Goal: Task Accomplishment & Management: Complete application form

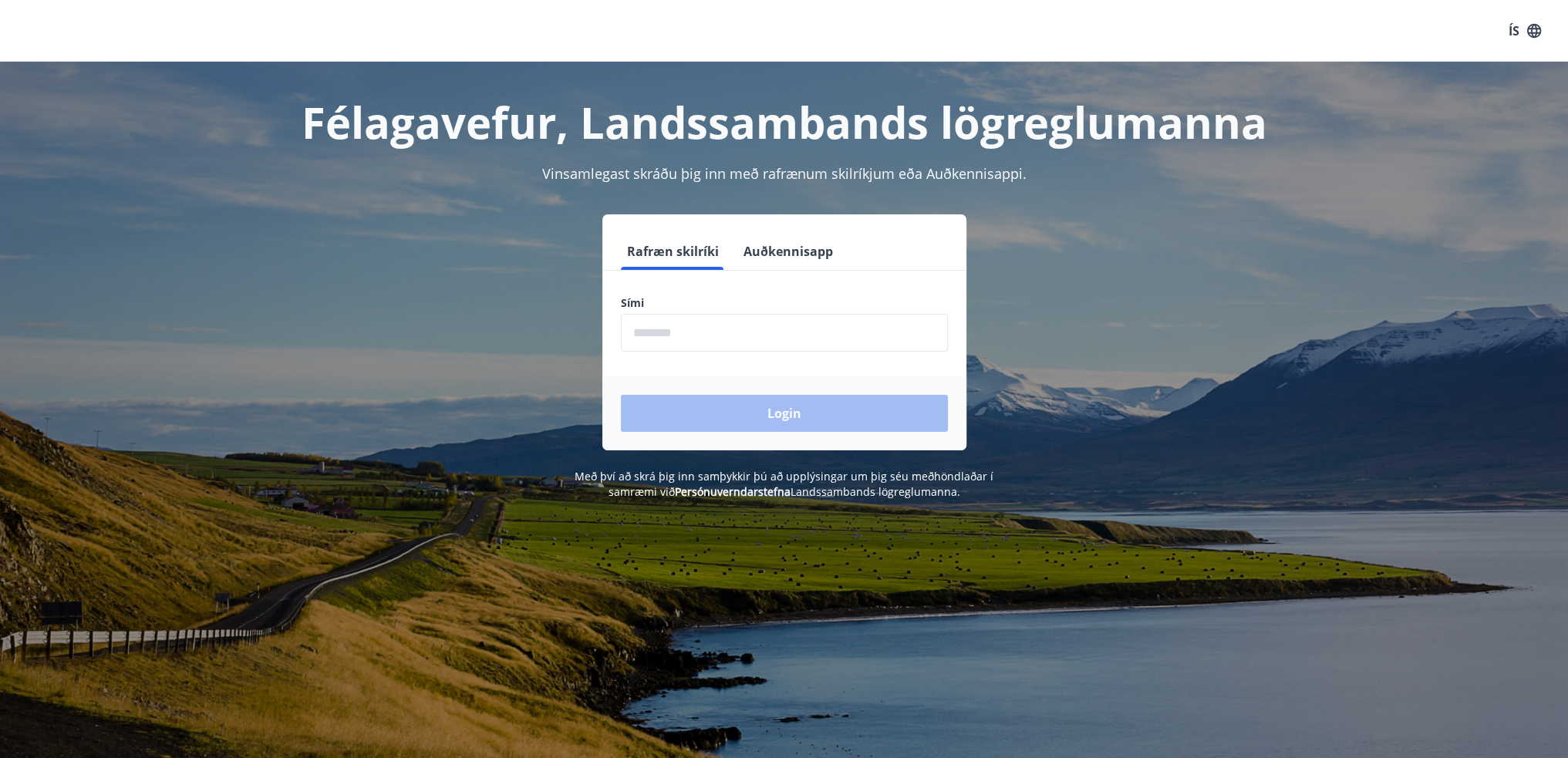
click at [635, 336] on input "phone" at bounding box center [784, 333] width 327 height 38
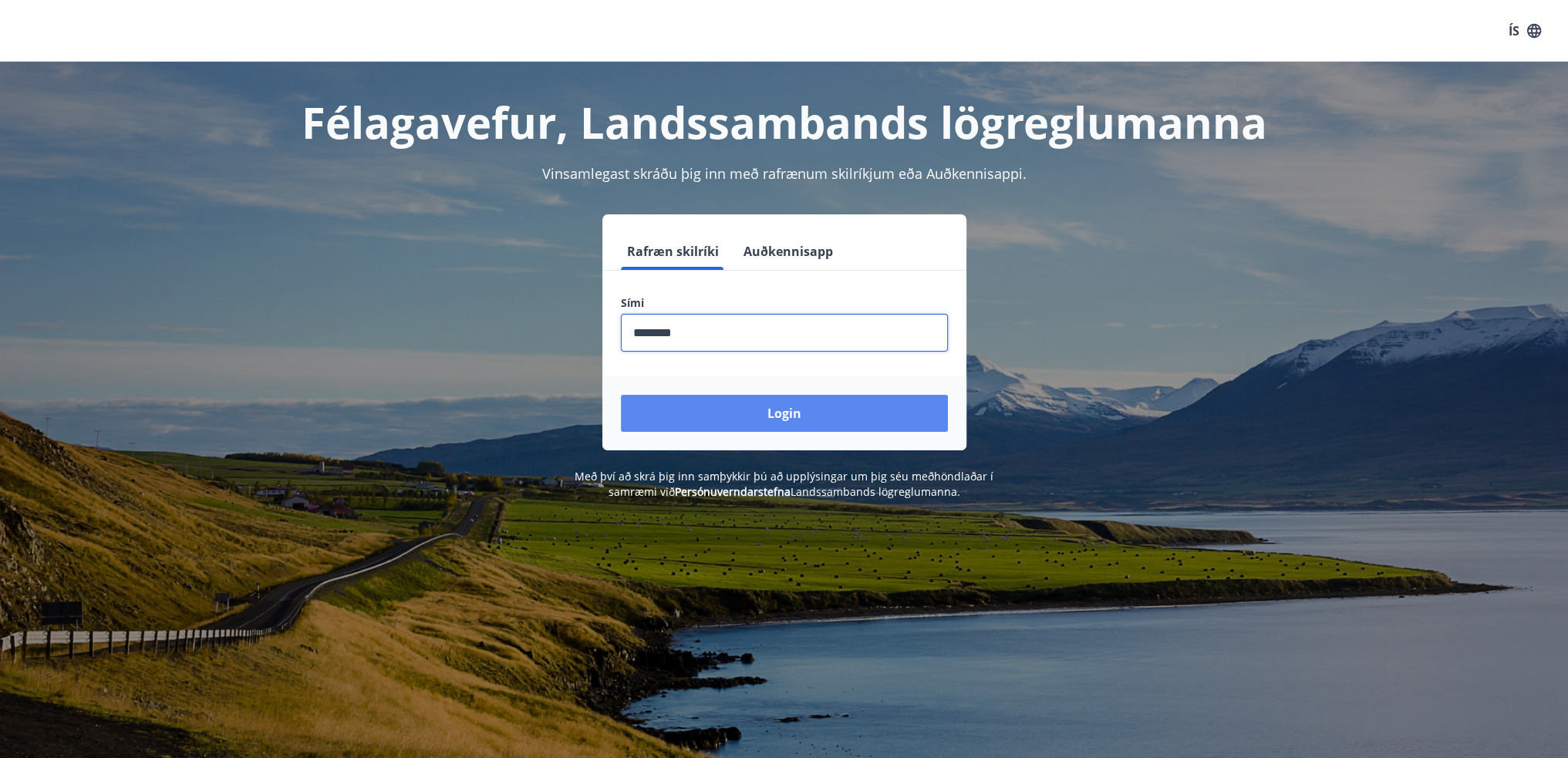
type input "********"
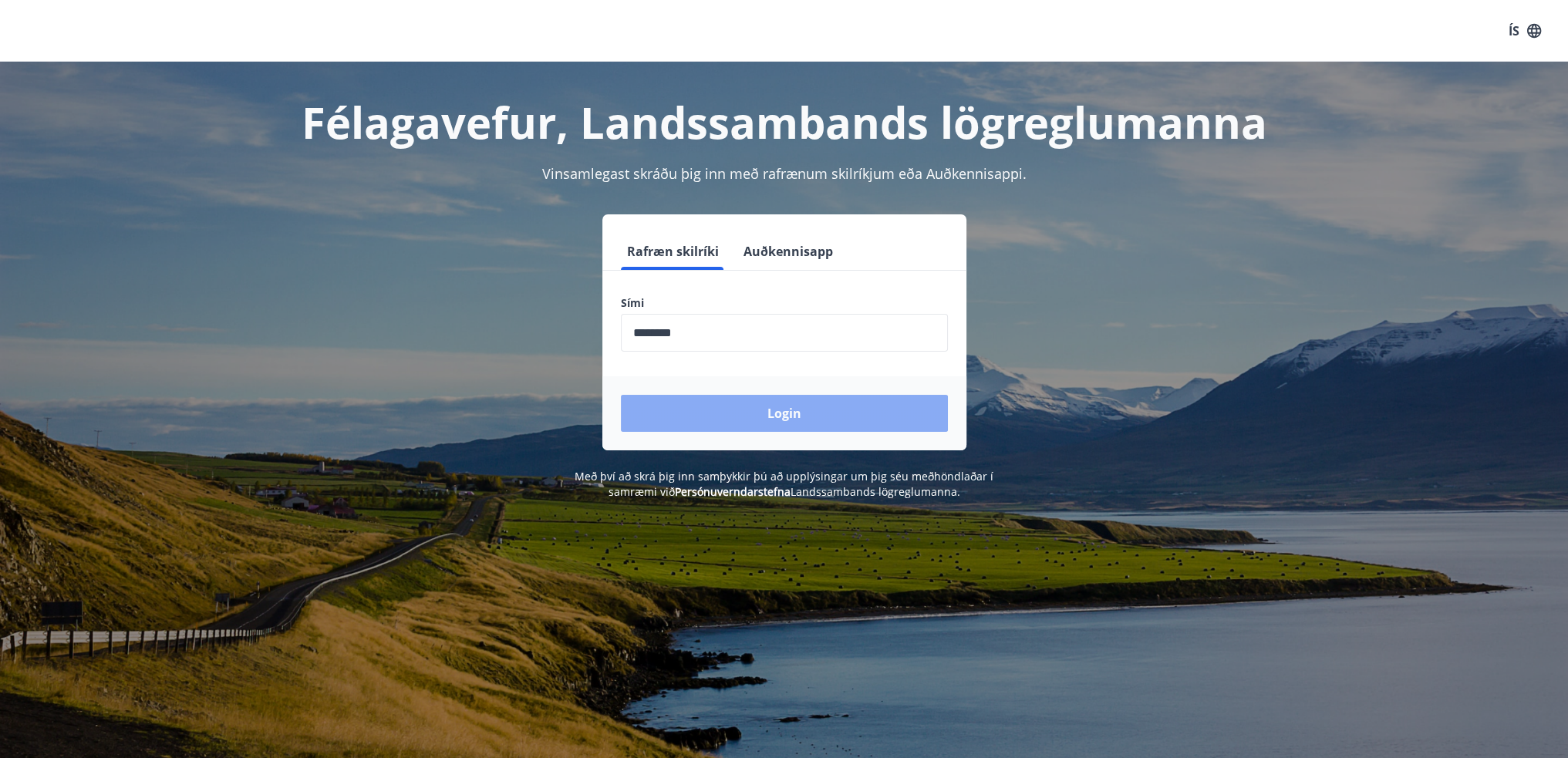
click at [747, 403] on button "Login" at bounding box center [784, 413] width 327 height 37
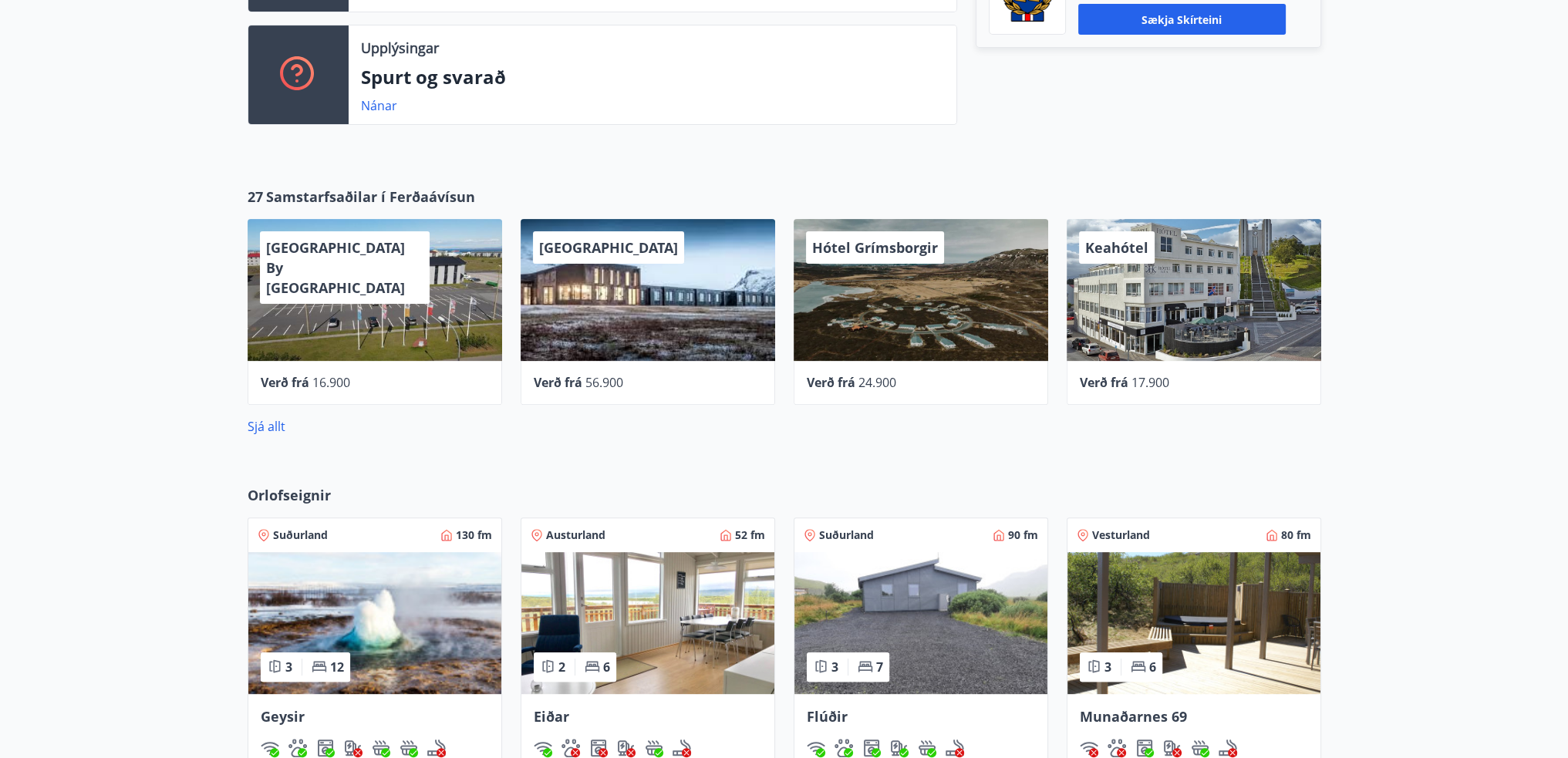
scroll to position [617, 0]
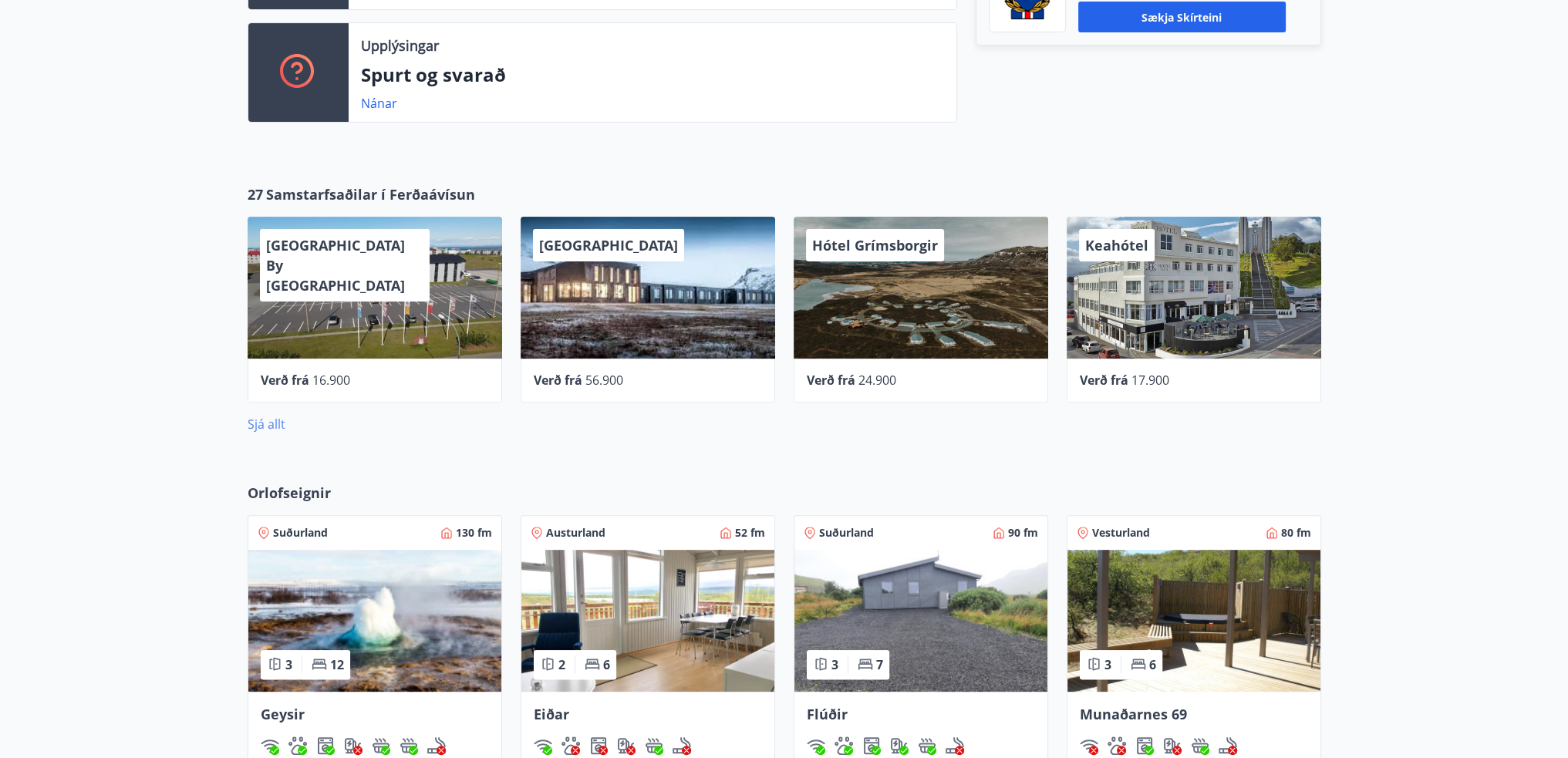
click at [259, 425] on link "Sjá allt" at bounding box center [267, 424] width 38 height 17
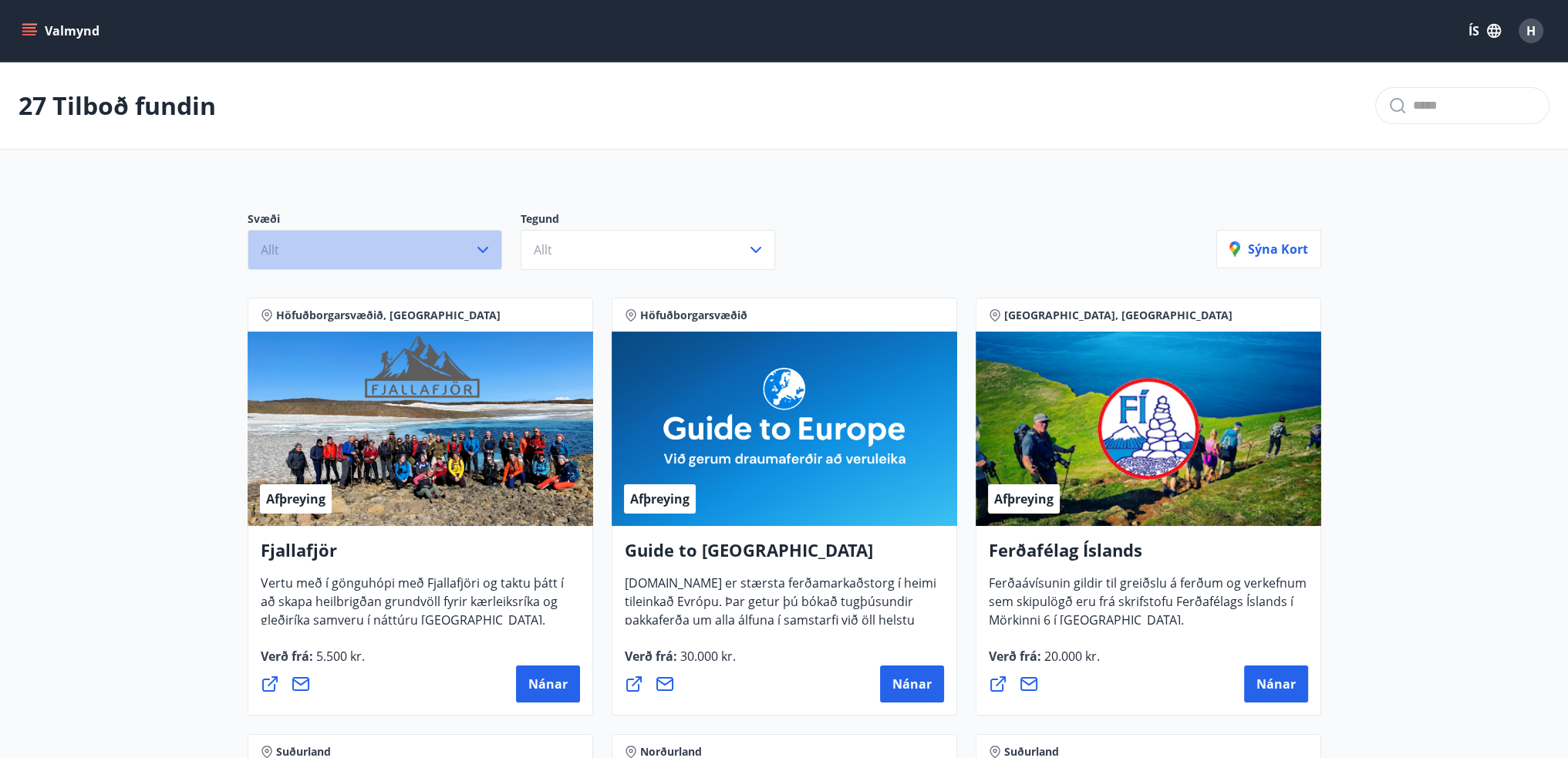
click at [479, 248] on icon "button" at bounding box center [482, 250] width 11 height 6
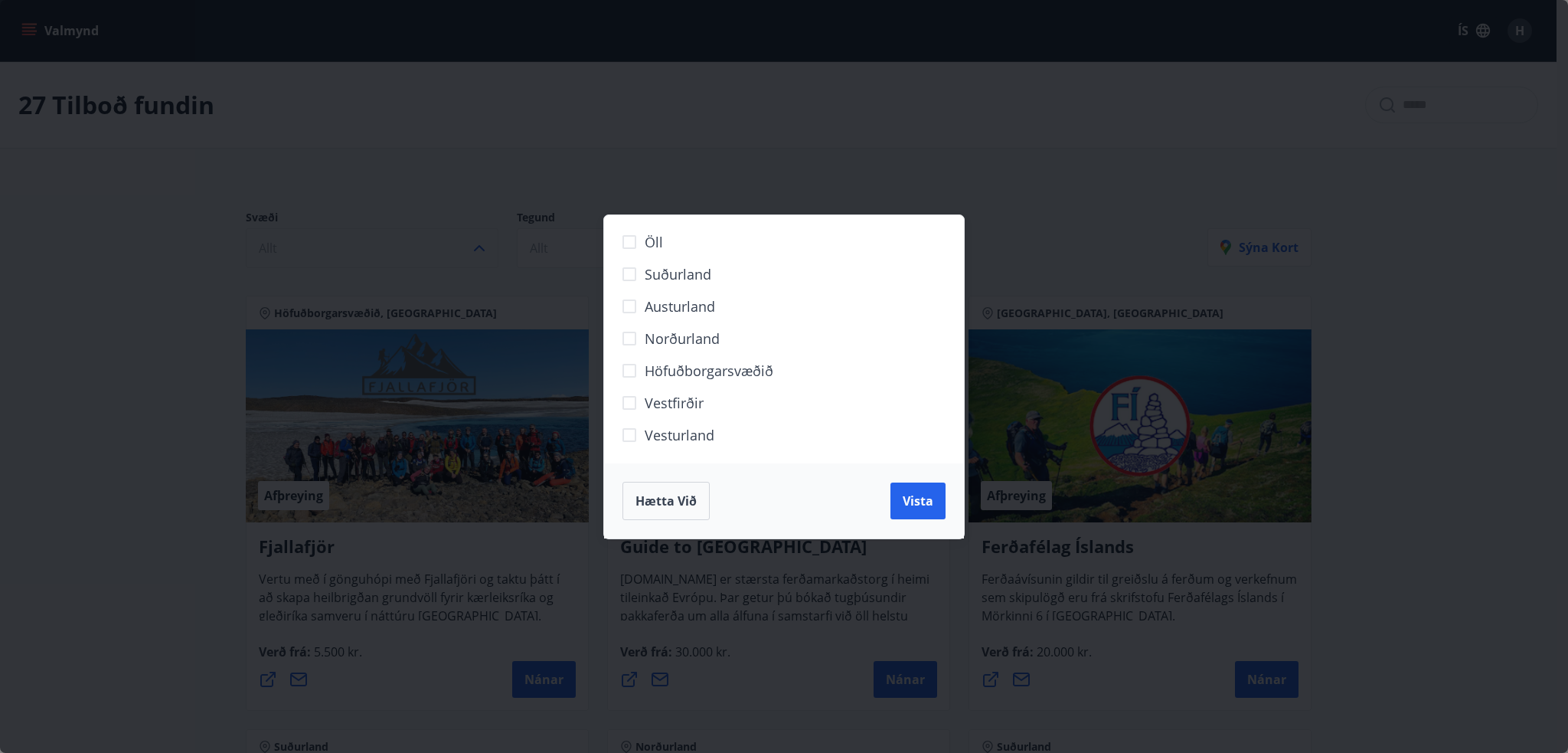
click at [475, 245] on div "Öll Suðurland Austurland Norðurland Höfuðborgarsvæðið Vestfirðir Vesturland Hæt…" at bounding box center [784, 376] width 1568 height 753
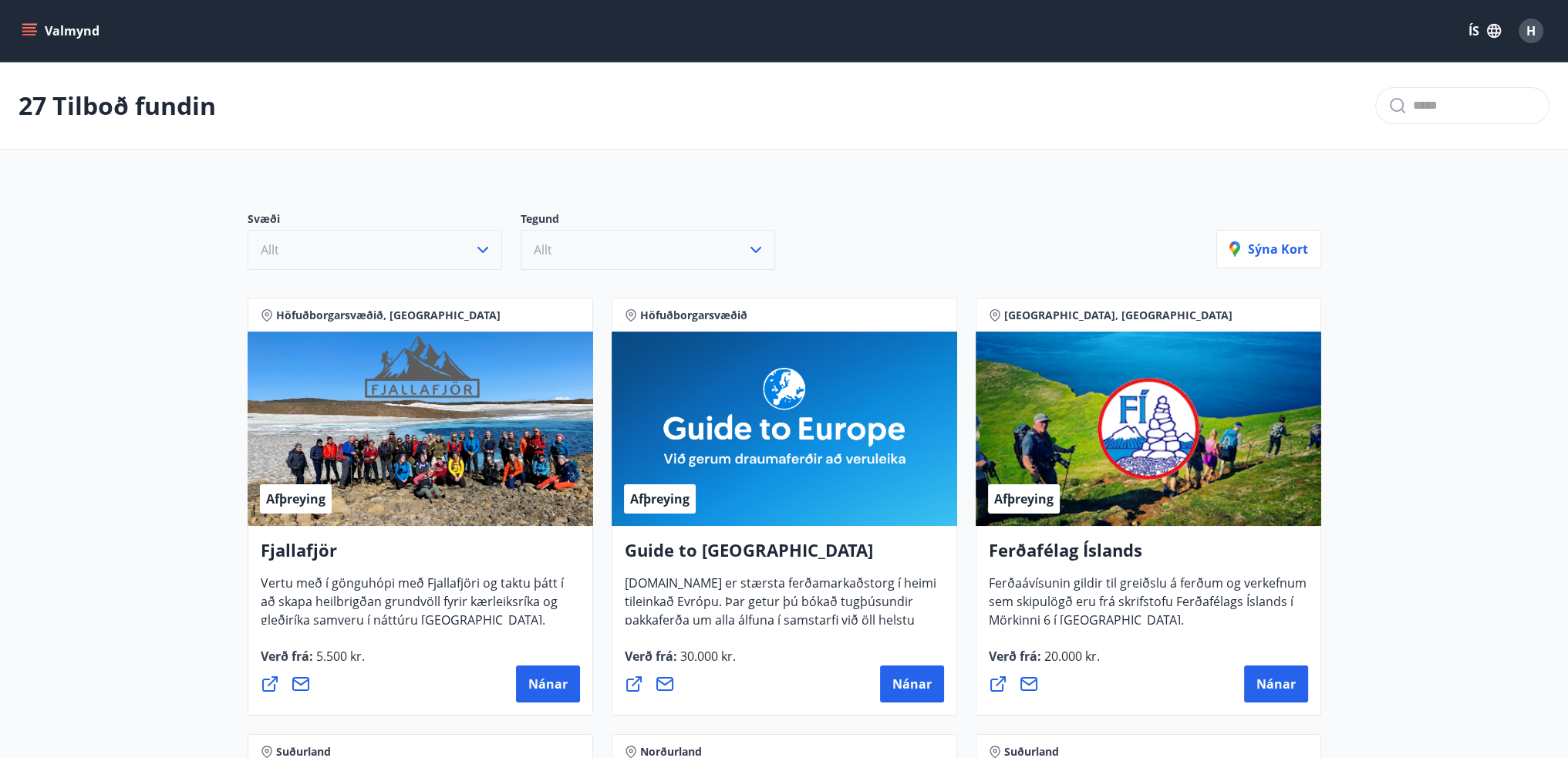
click at [754, 253] on icon "button" at bounding box center [756, 250] width 19 height 19
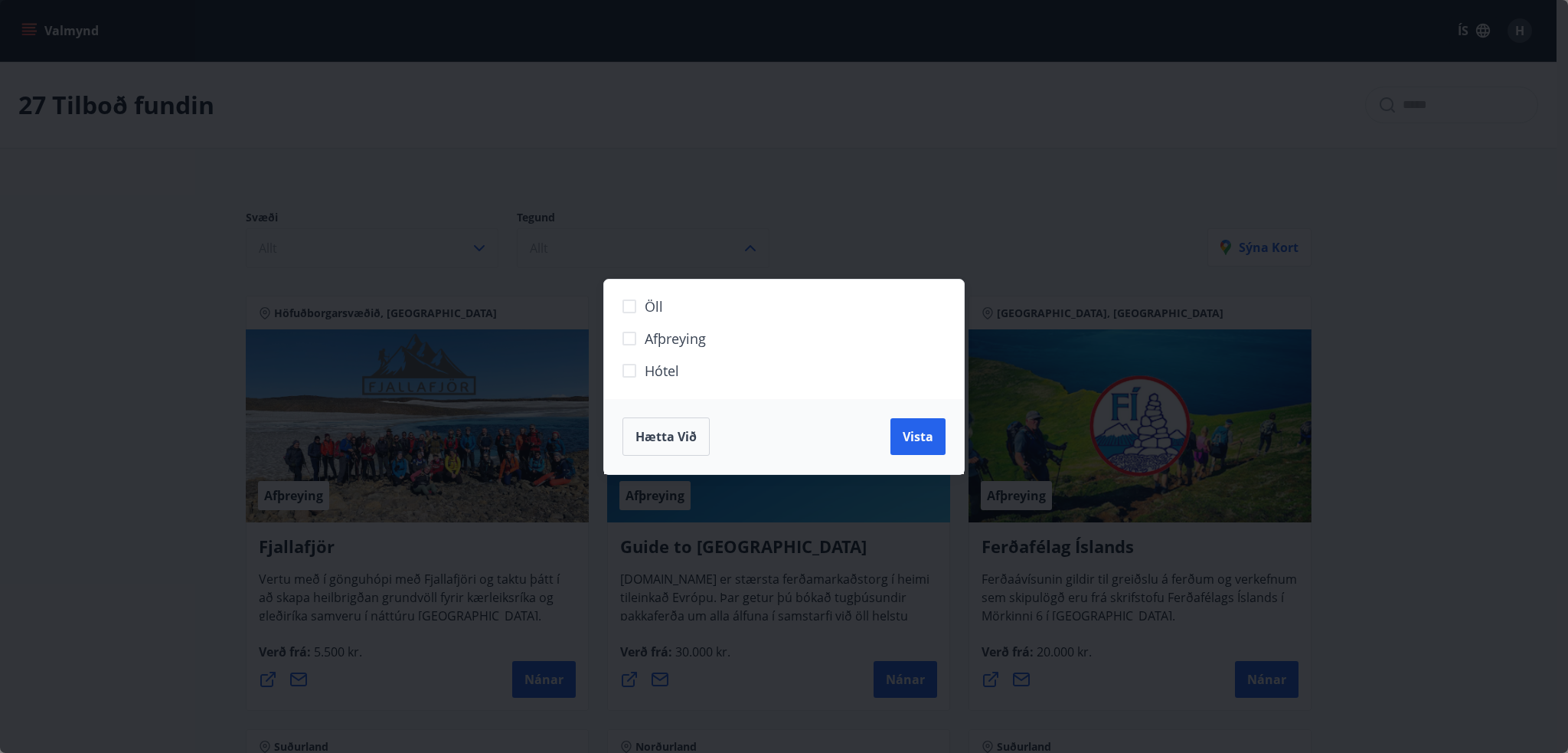
click at [749, 251] on div "Öll Afþreying Hótel Hætta við Vista" at bounding box center [784, 376] width 1568 height 753
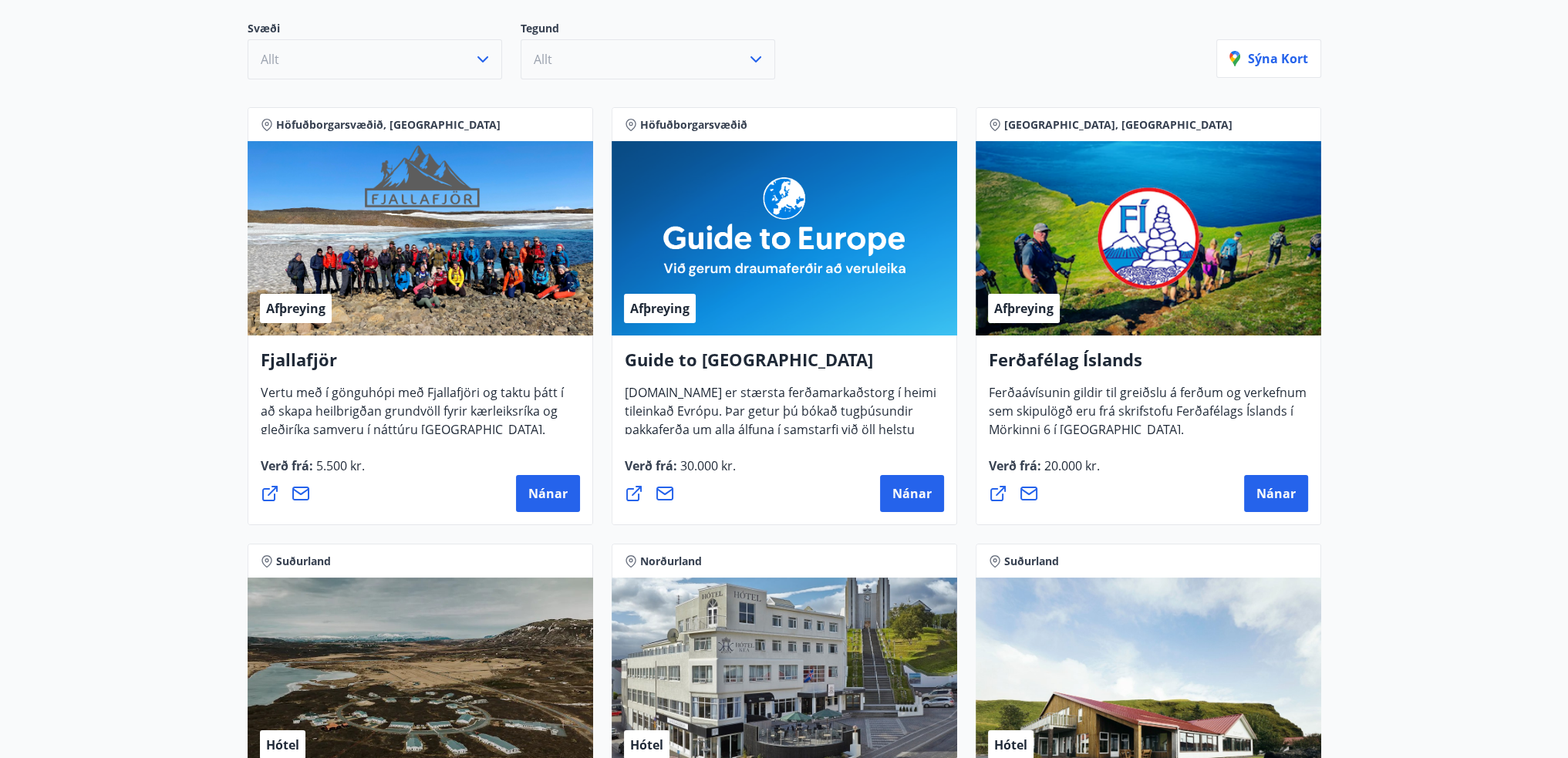
scroll to position [25, 0]
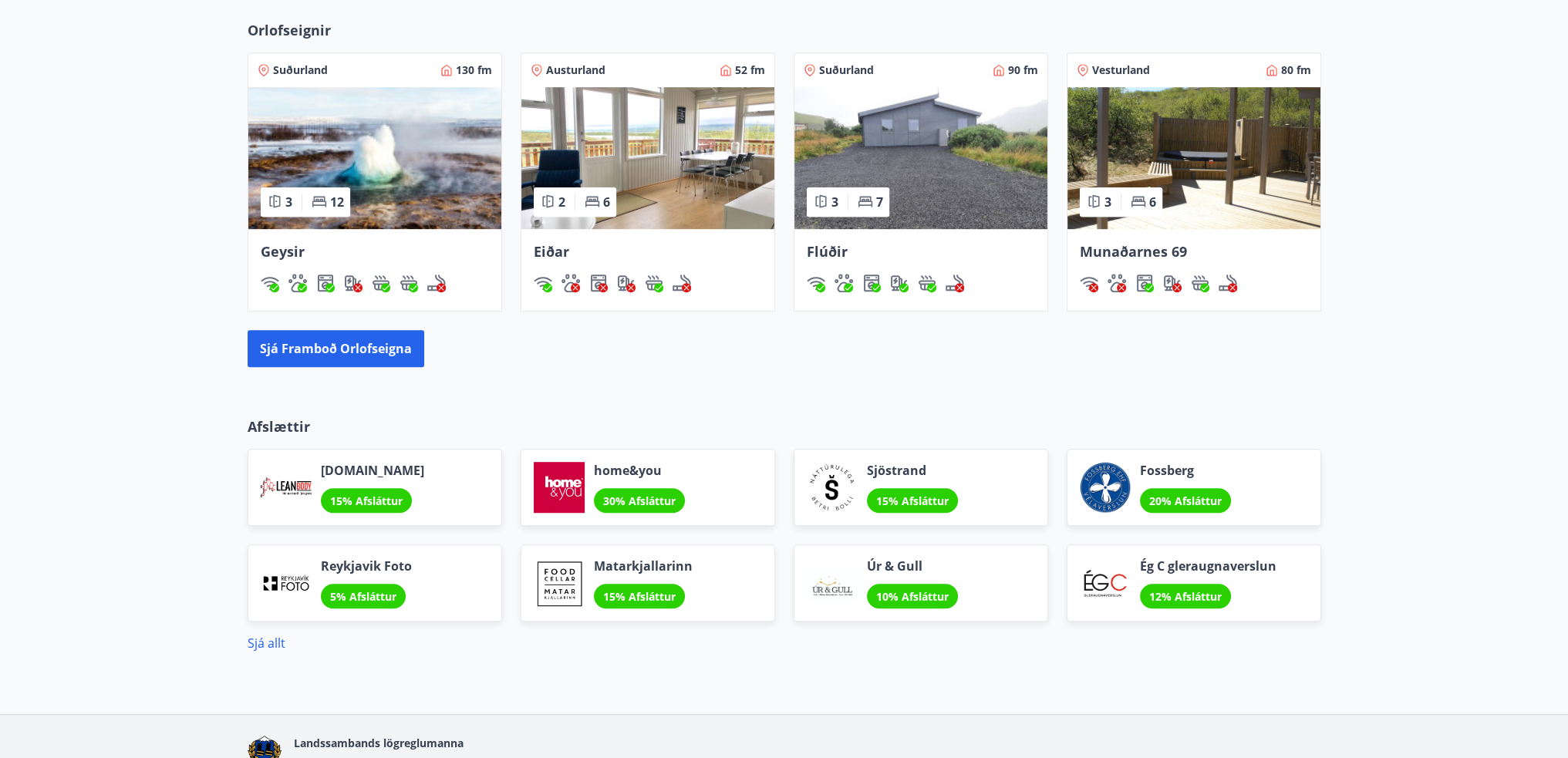
scroll to position [1163, 0]
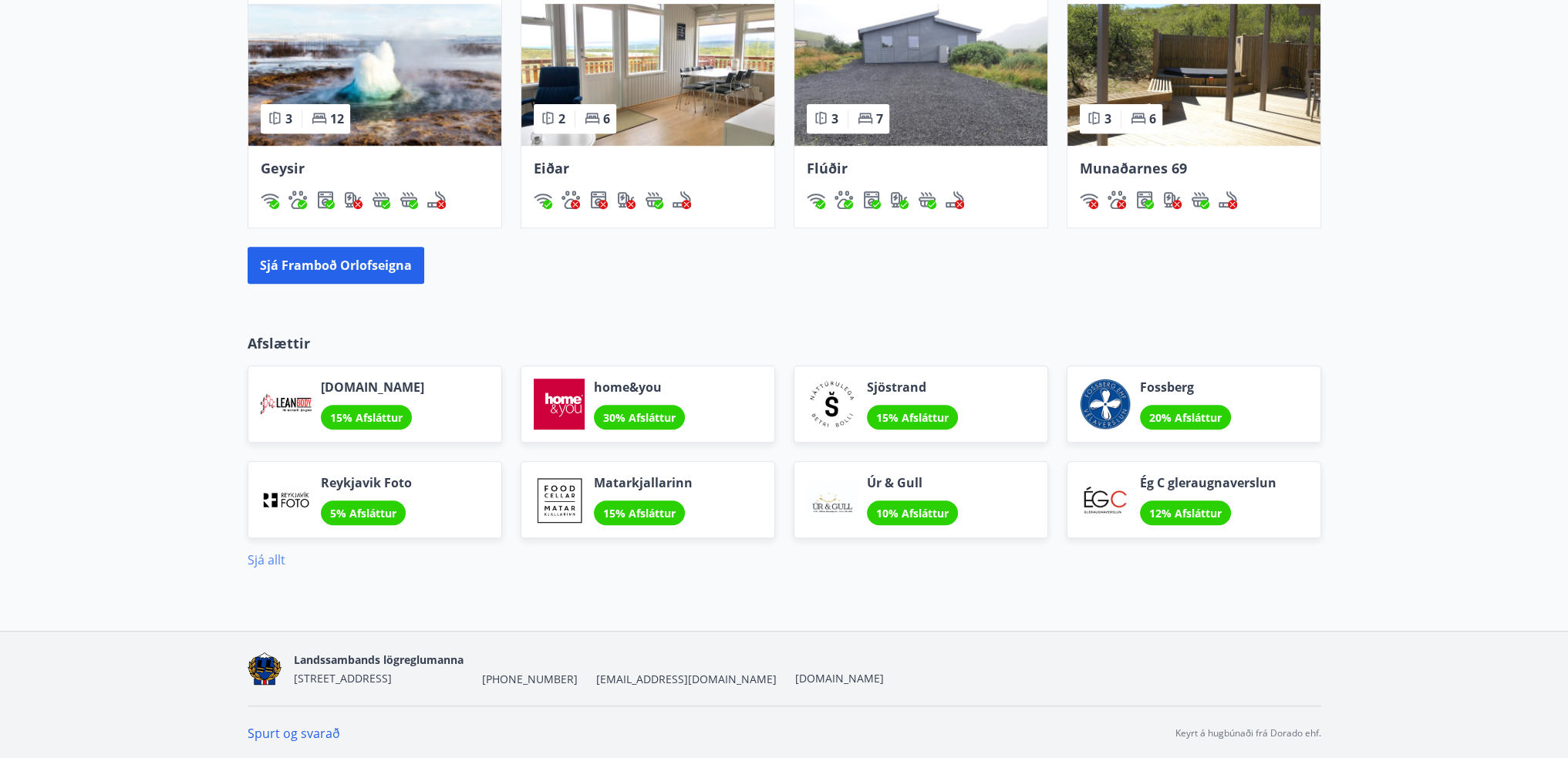
click at [248, 554] on link "Sjá allt" at bounding box center [267, 559] width 38 height 17
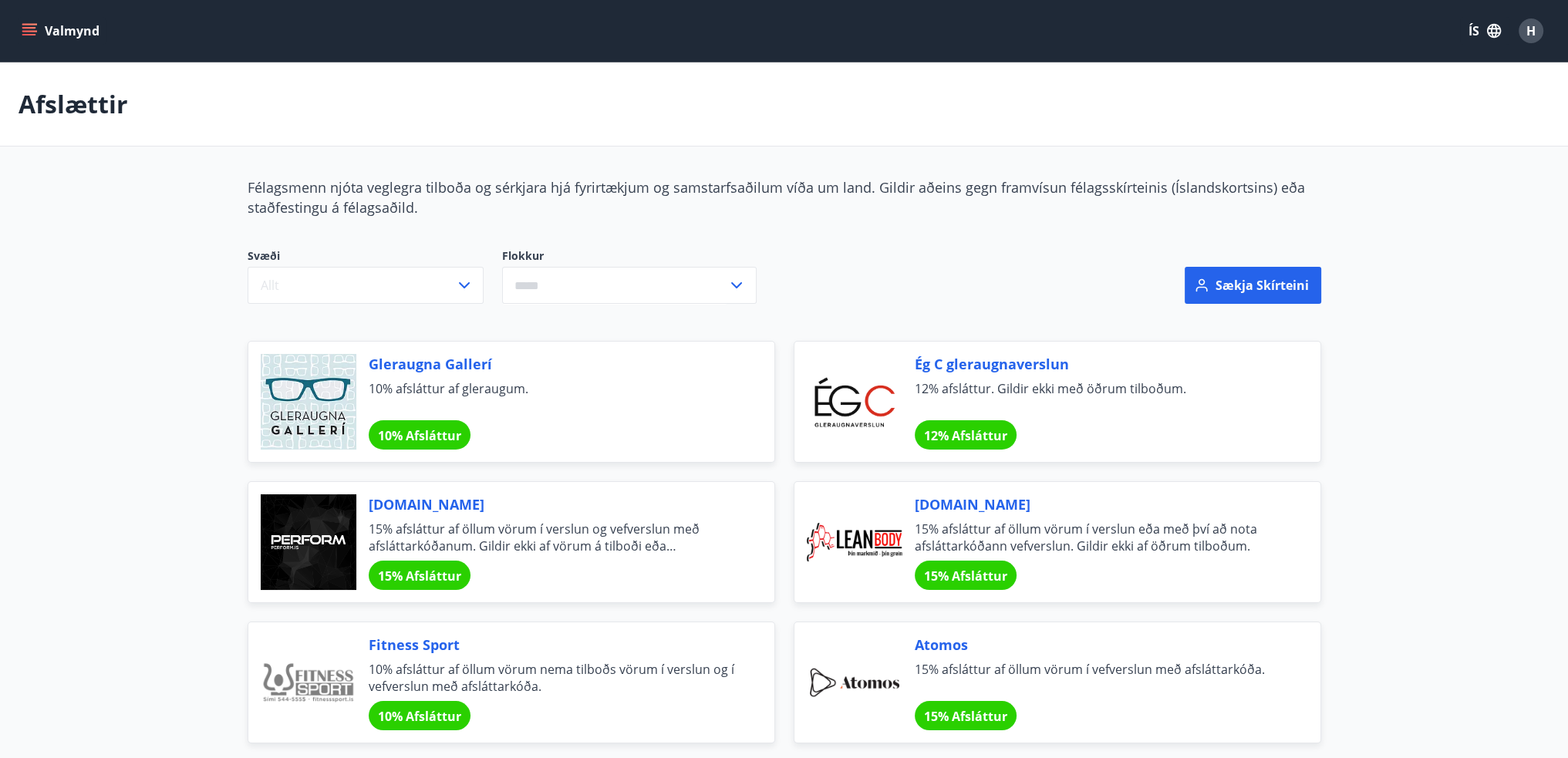
click at [26, 29] on icon "menu" at bounding box center [29, 31] width 15 height 15
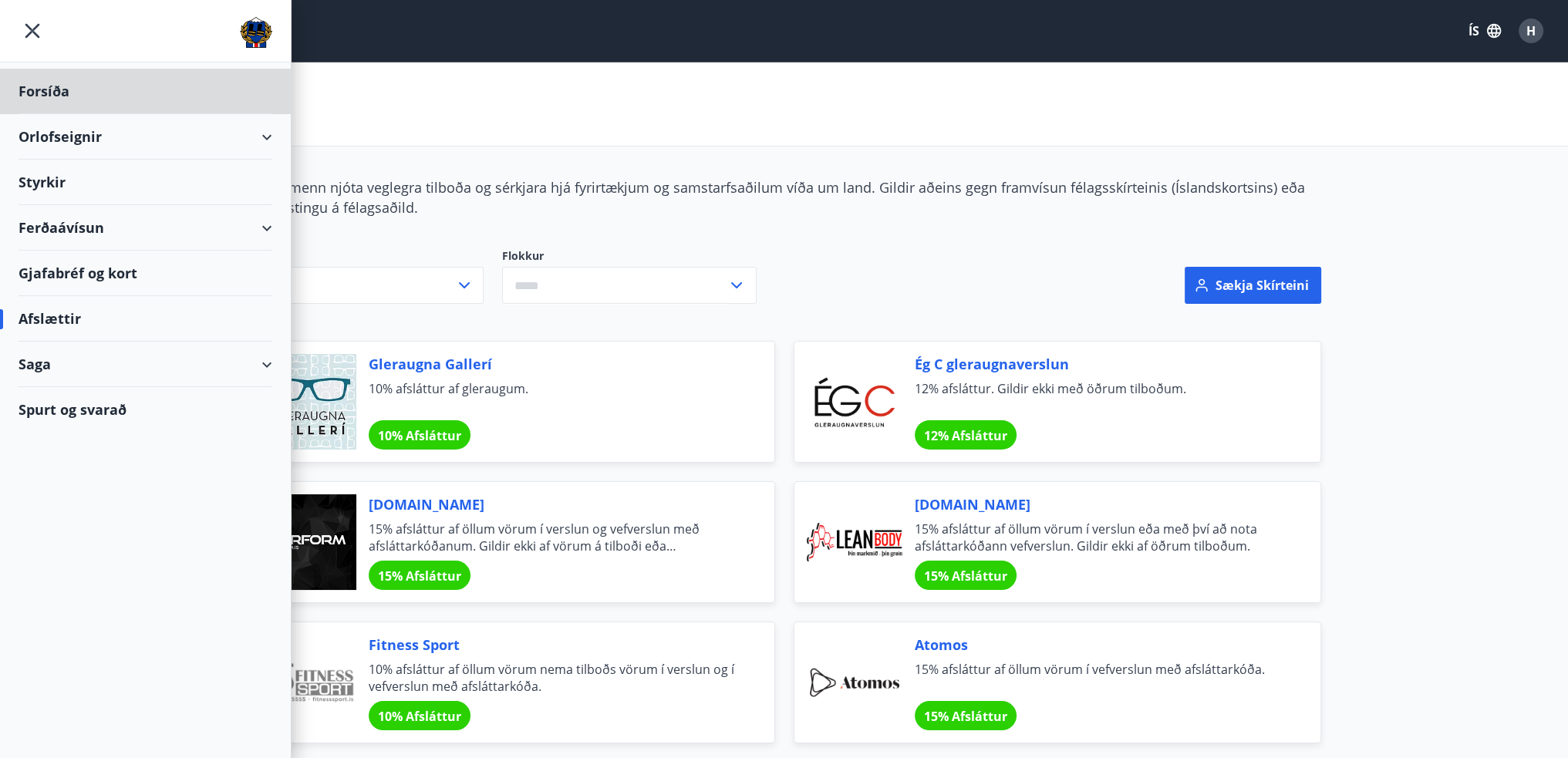
click at [40, 182] on div "Styrkir" at bounding box center [145, 182] width 254 height 46
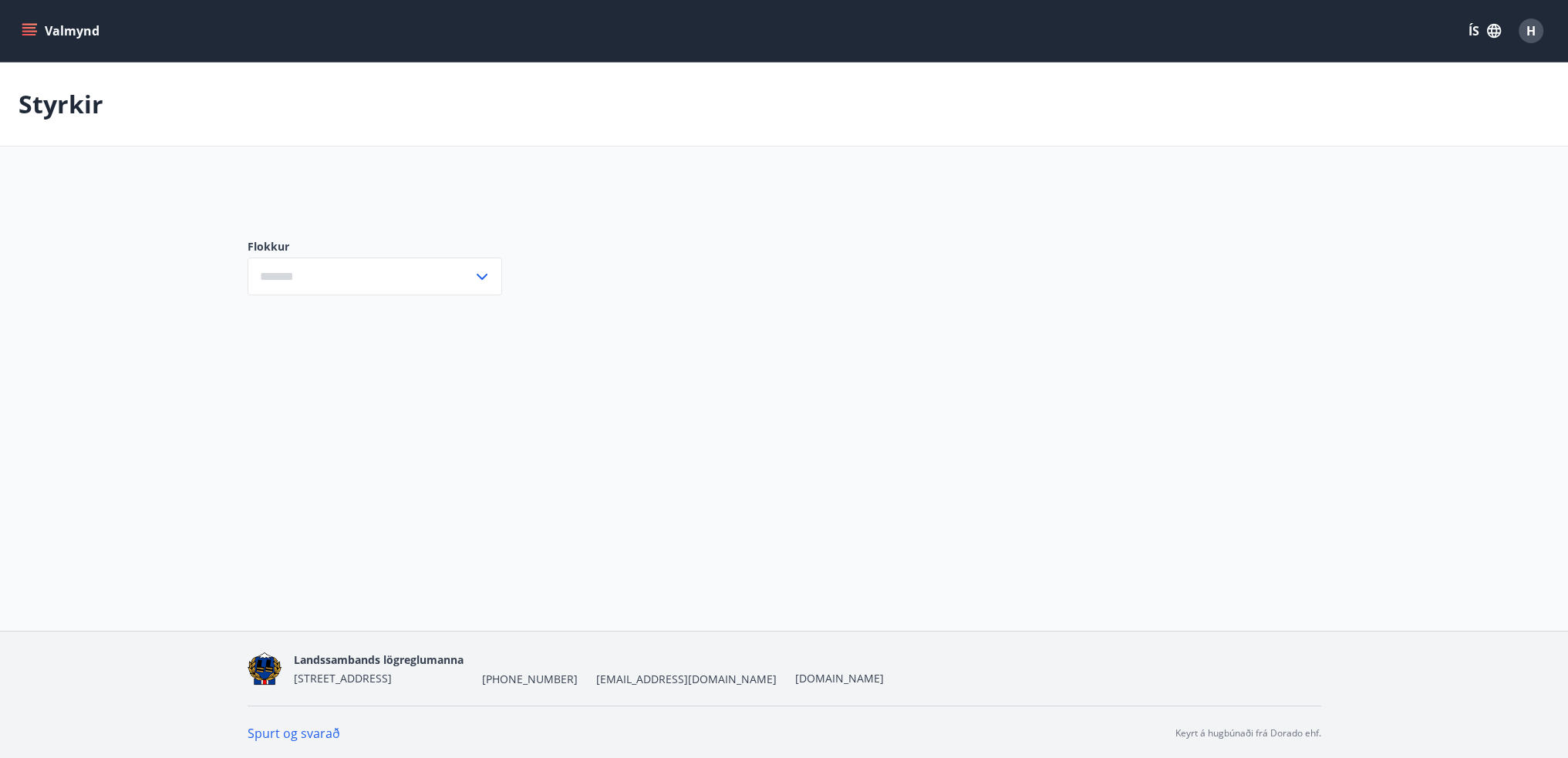
type input "***"
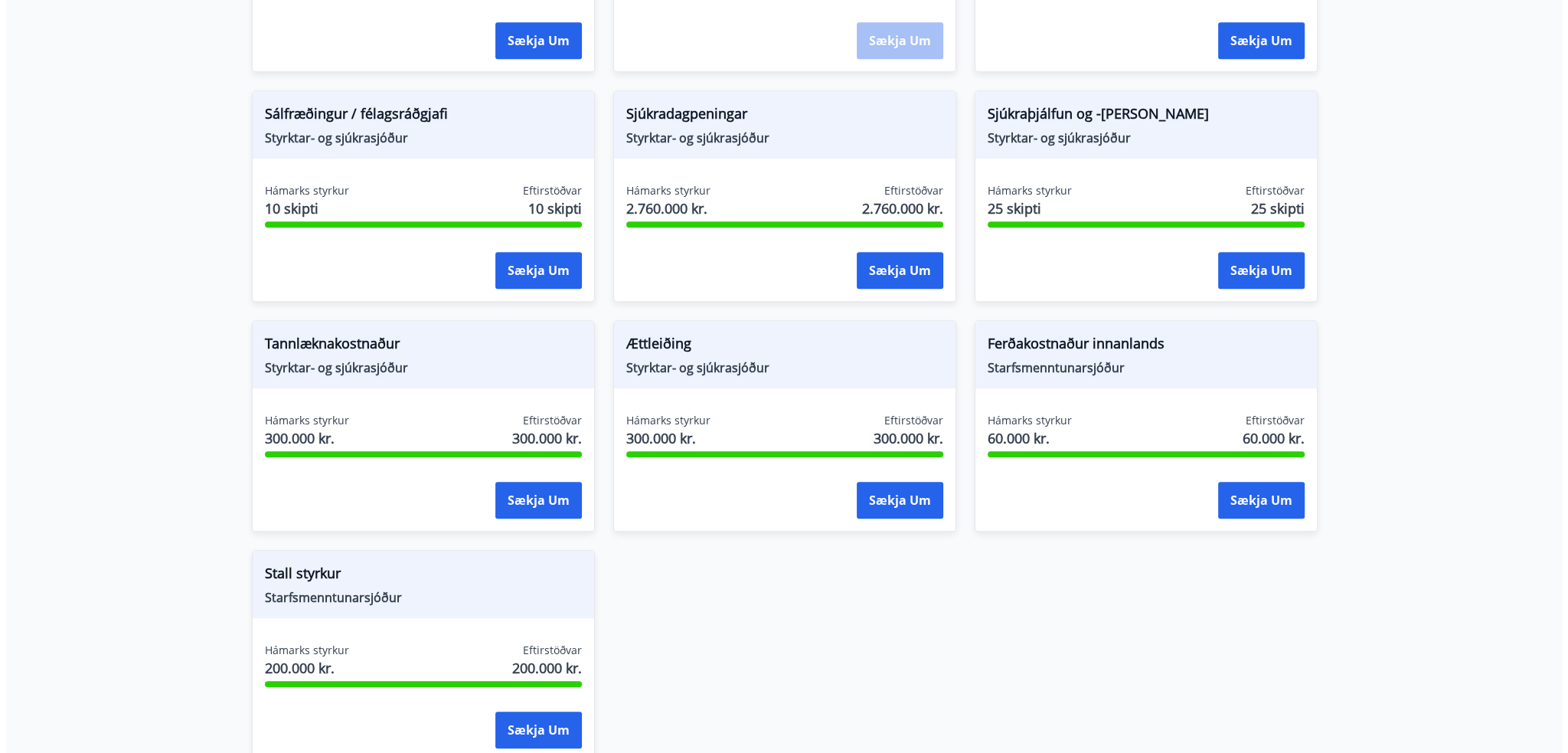
scroll to position [992, 0]
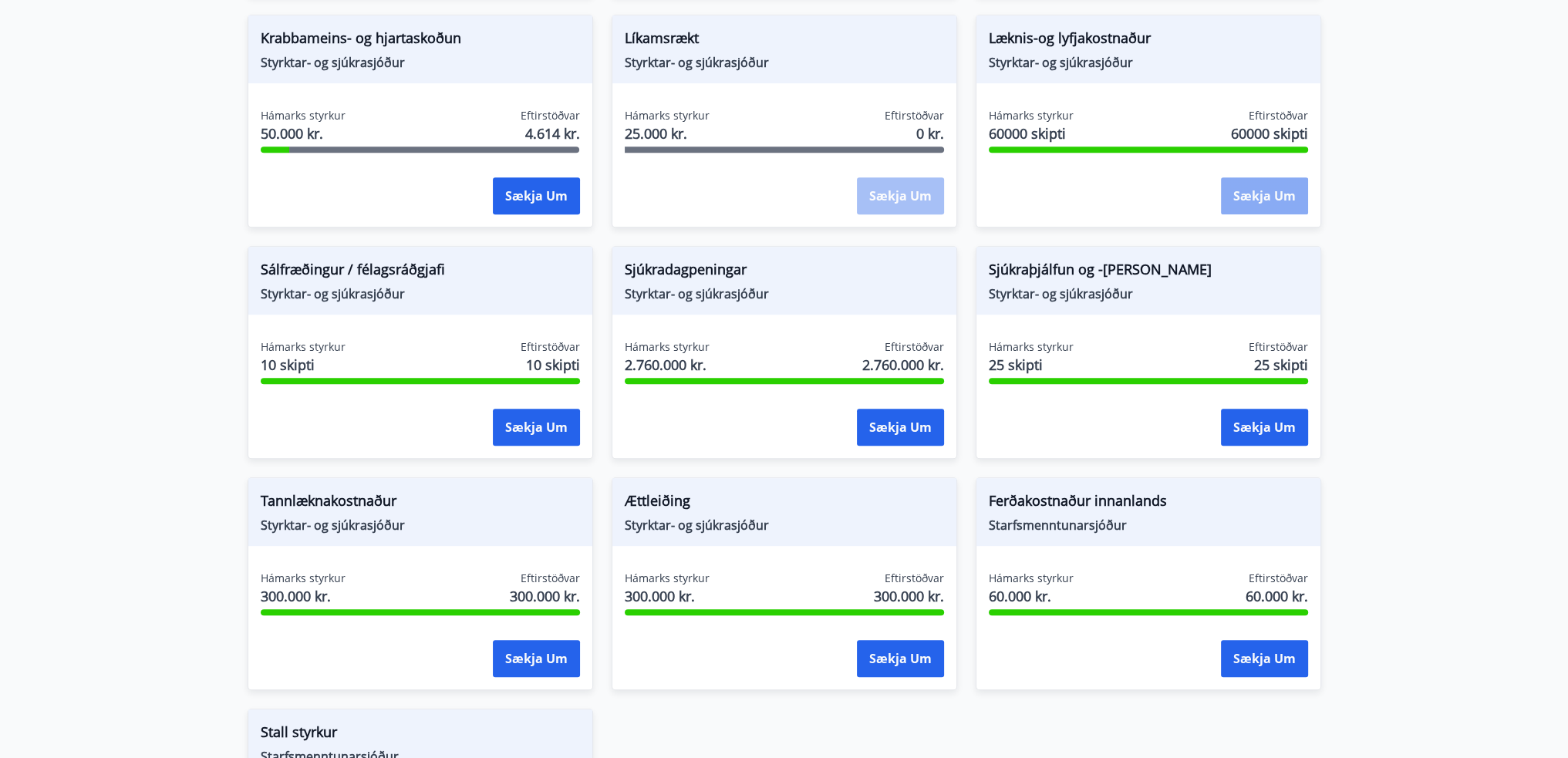
click at [1266, 197] on button "Sækja um" at bounding box center [1264, 196] width 87 height 37
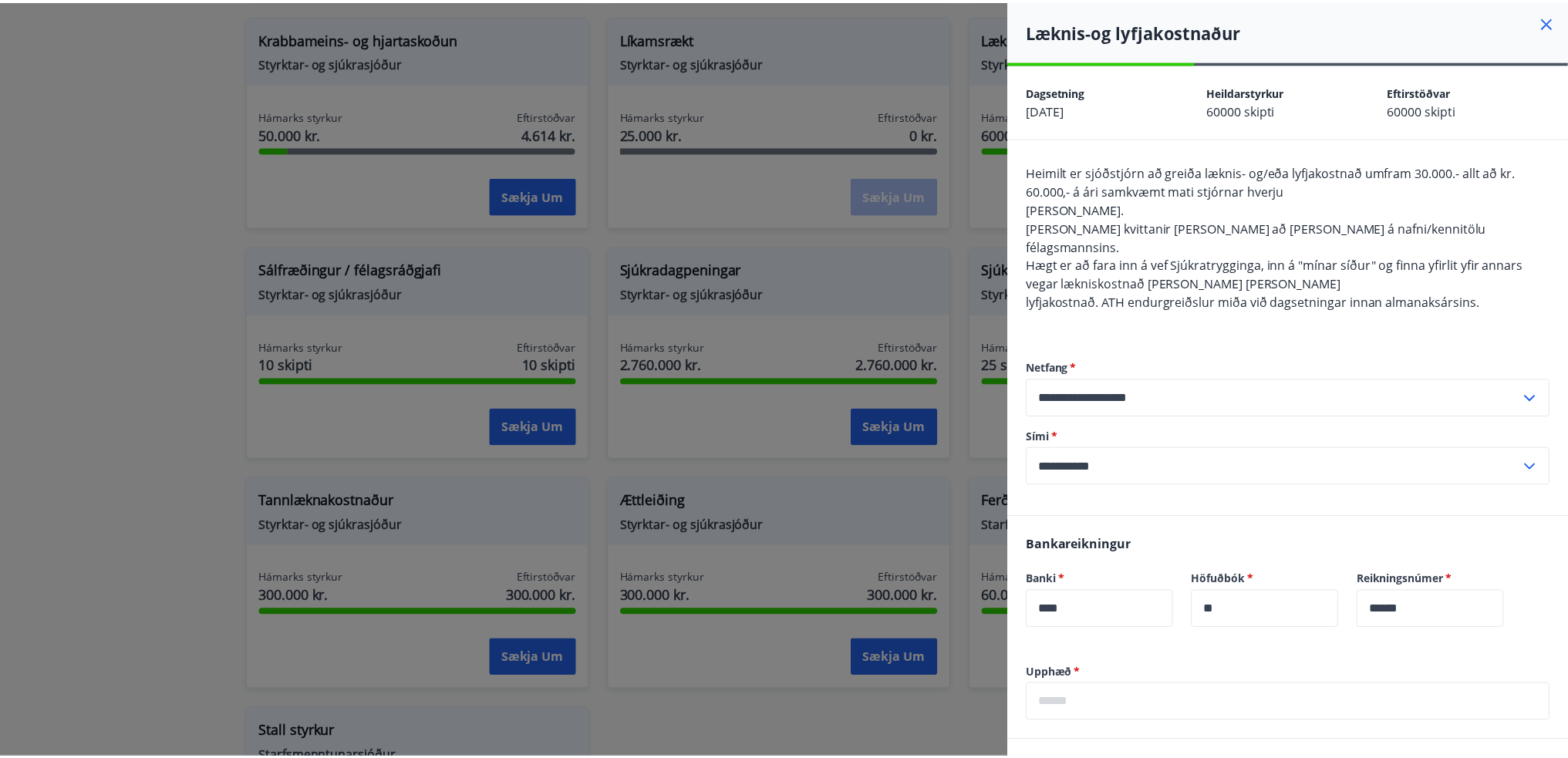
scroll to position [0, 0]
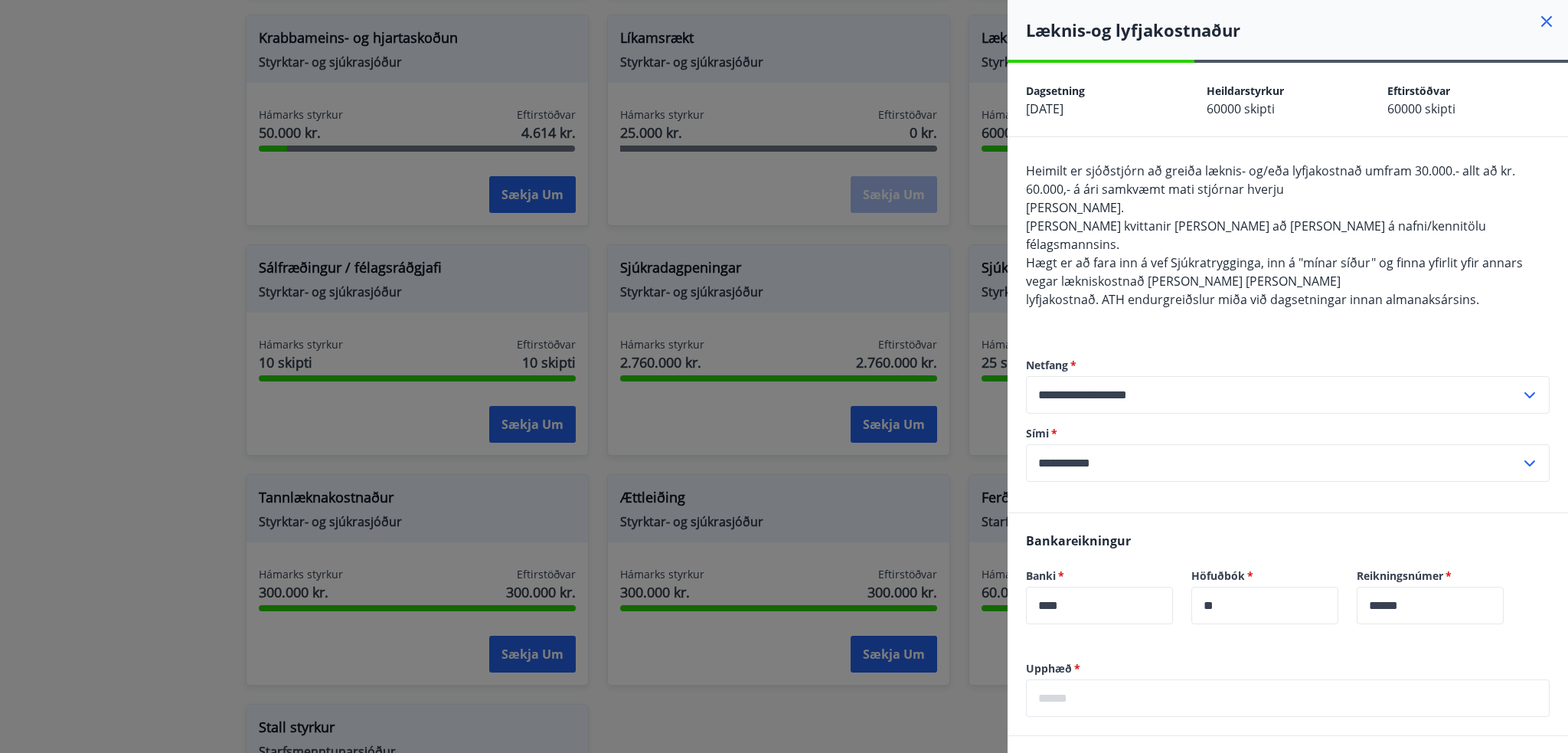
click at [1538, 28] on icon at bounding box center [1547, 22] width 19 height 19
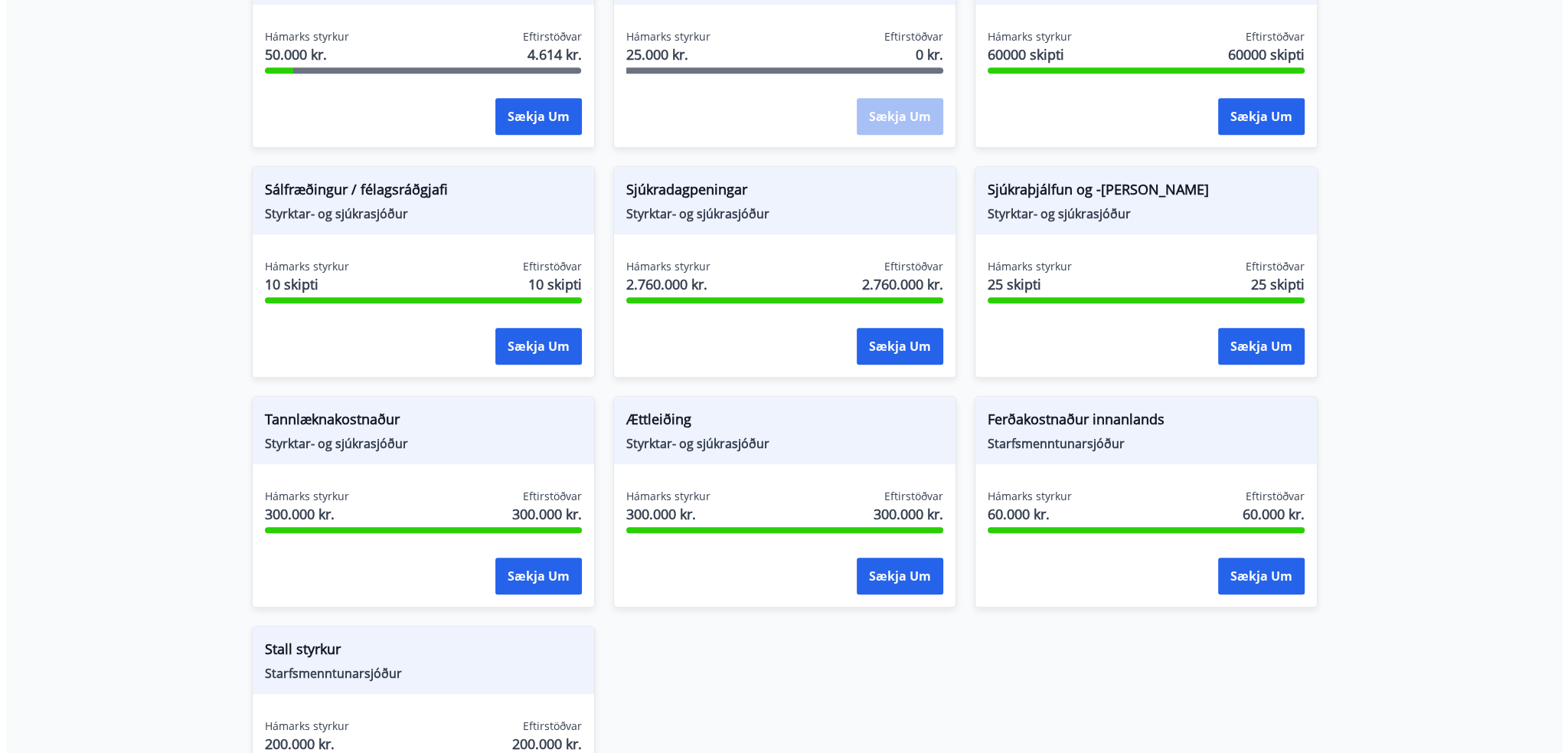
scroll to position [992, 0]
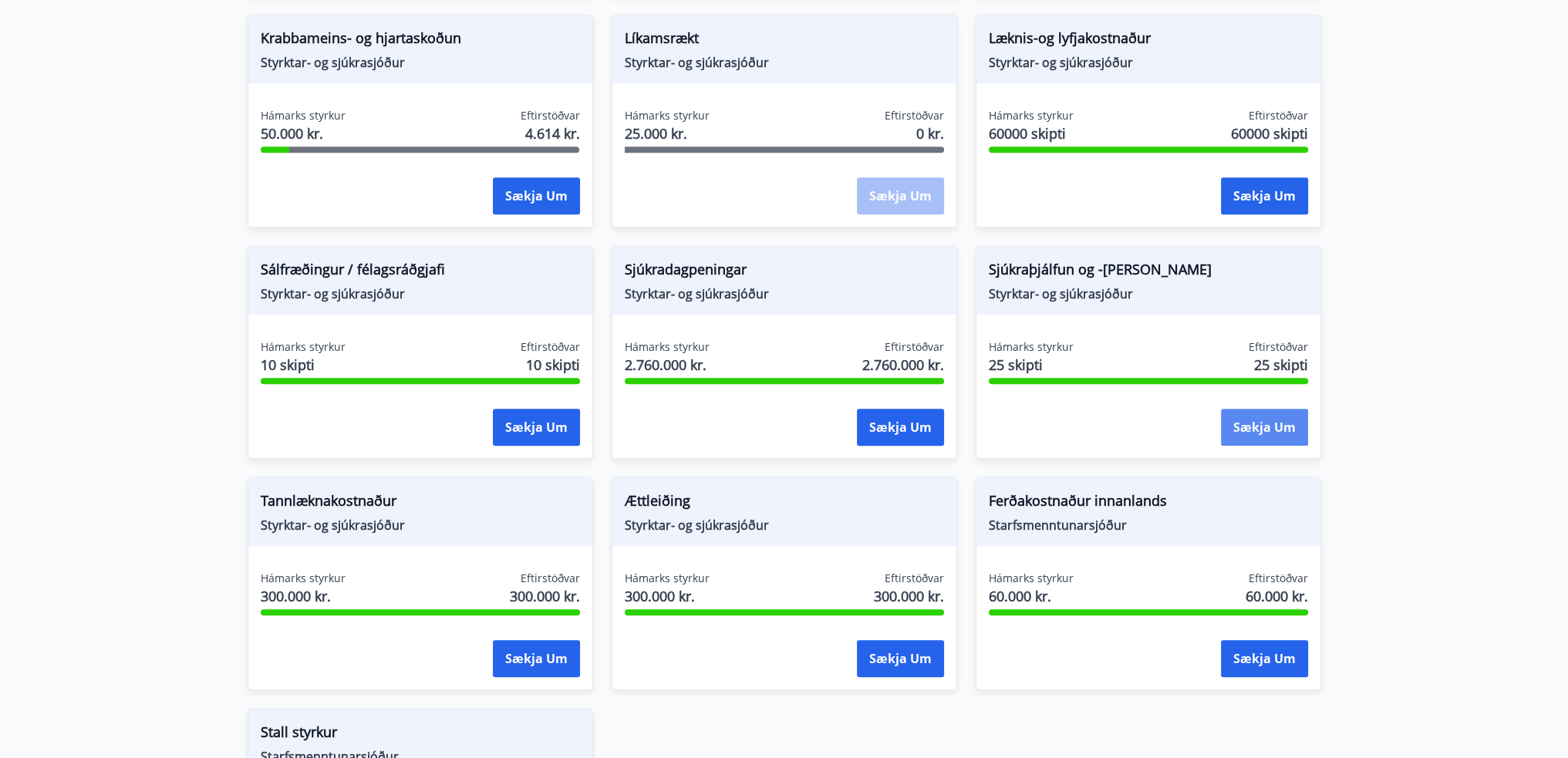
click at [1285, 422] on button "Sækja um" at bounding box center [1264, 427] width 87 height 37
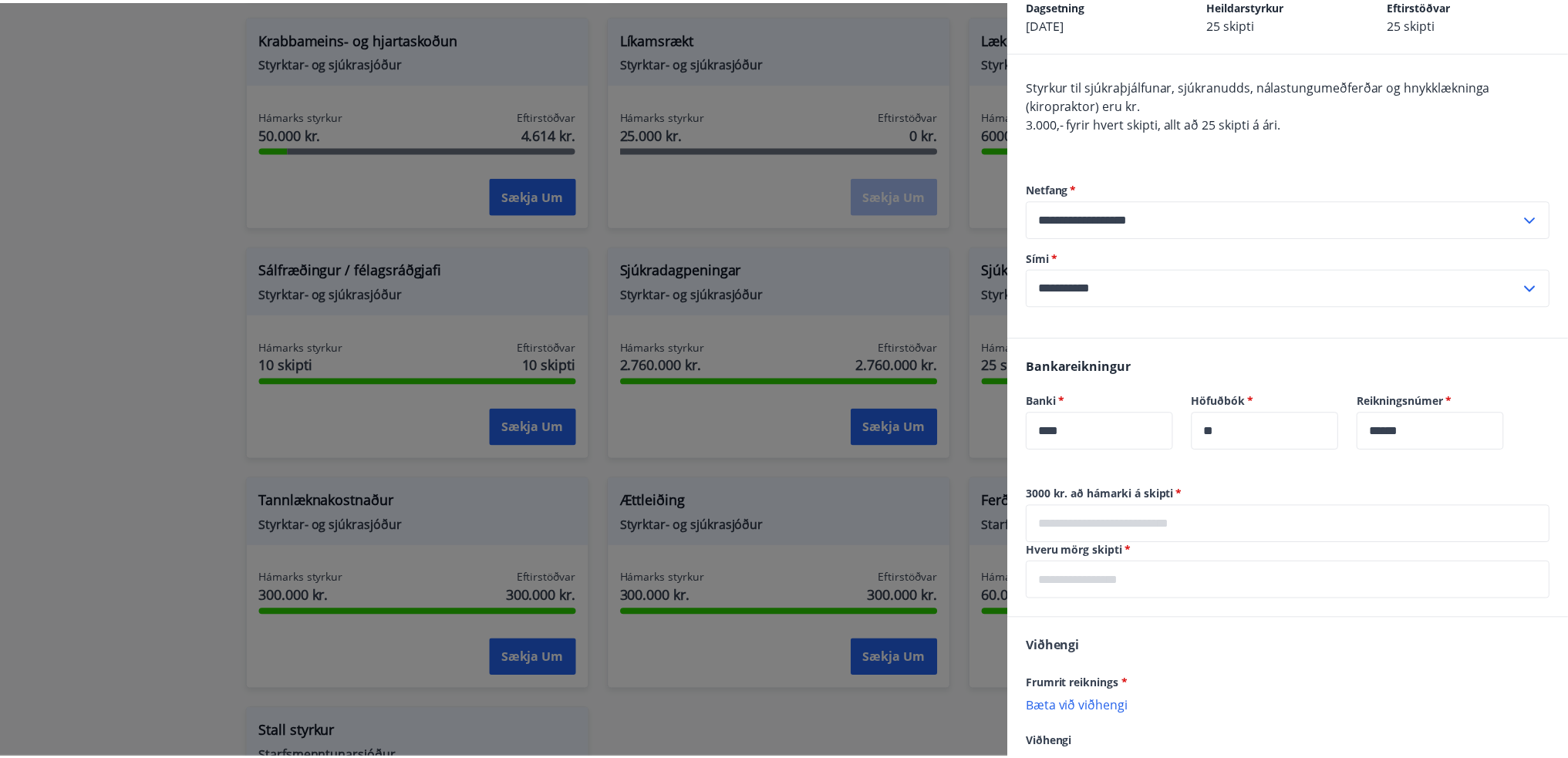
scroll to position [0, 0]
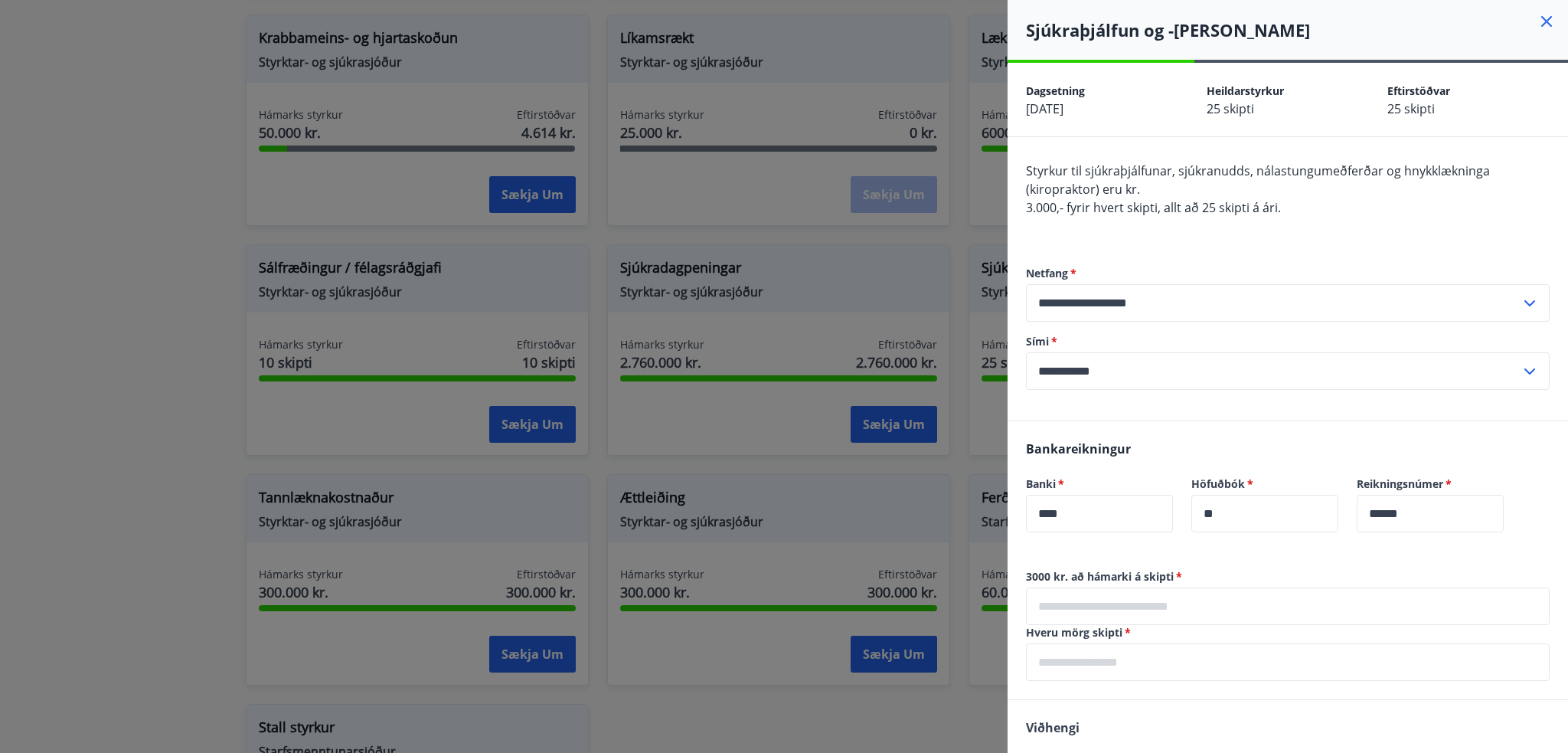
click at [1539, 15] on icon at bounding box center [1547, 22] width 19 height 19
